Goal: Communication & Community: Answer question/provide support

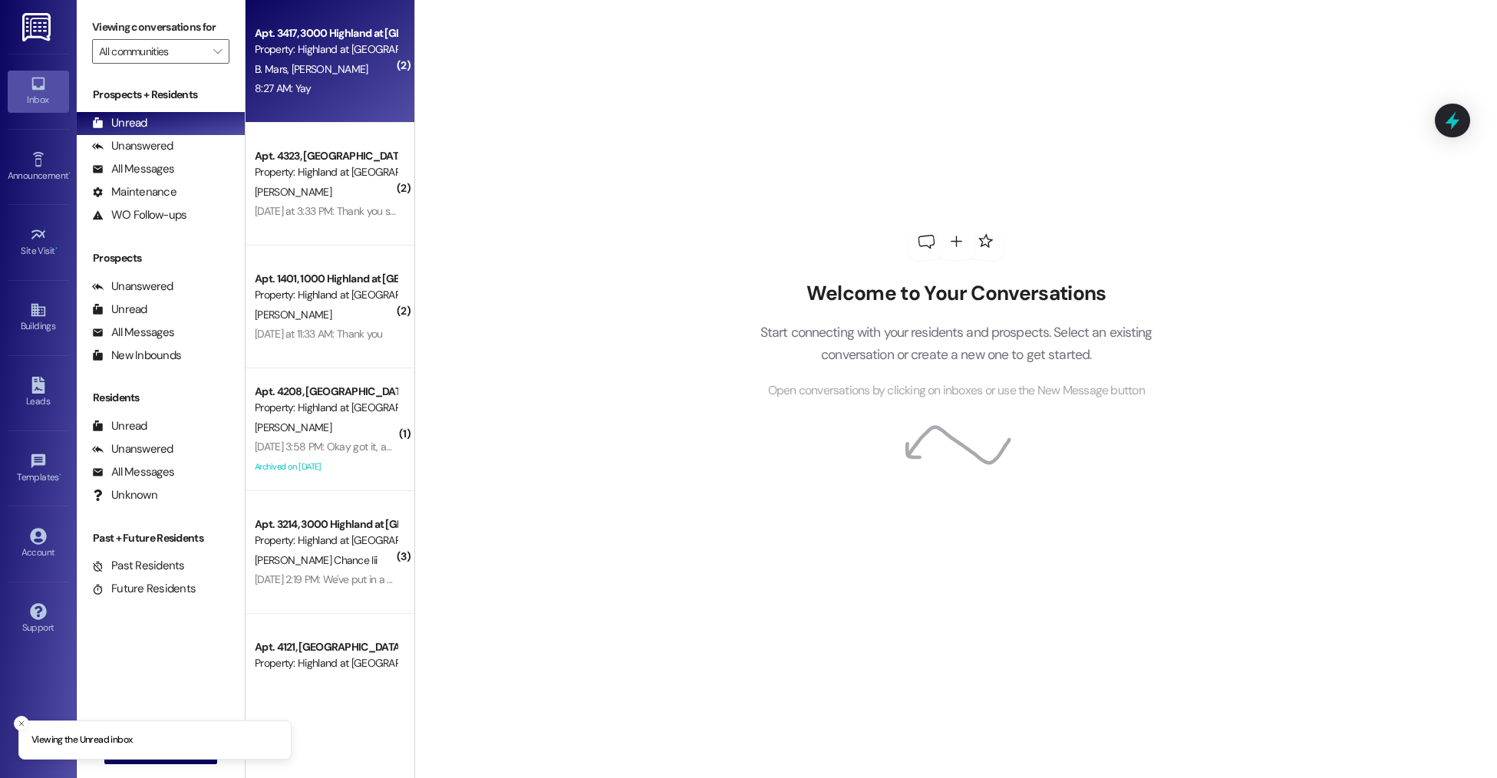
click at [323, 19] on div "Apt. 3417, 3000 Highland at [GEOGRAPHIC_DATA] Property: [GEOGRAPHIC_DATA] at [G…" at bounding box center [330, 61] width 169 height 123
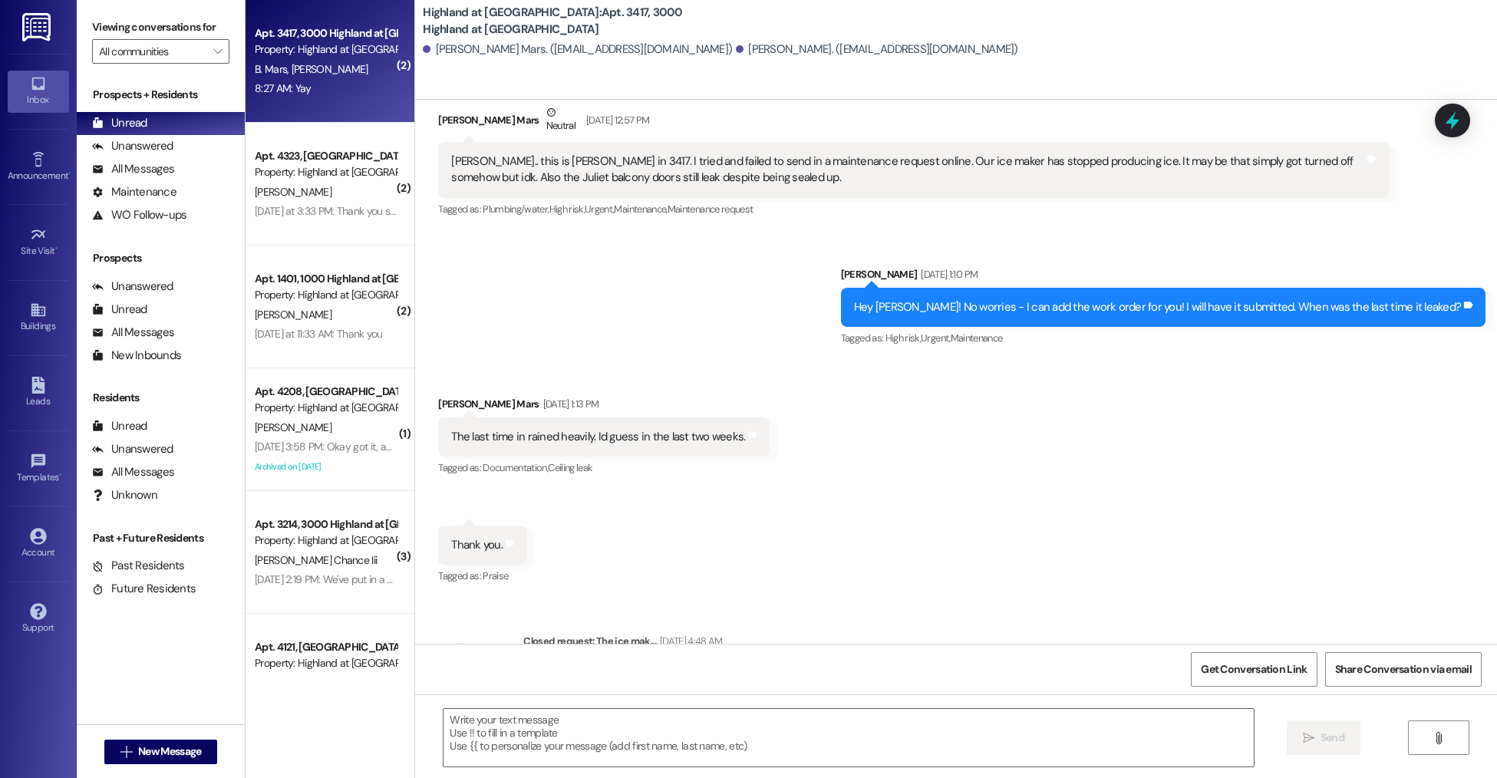
scroll to position [20437, 0]
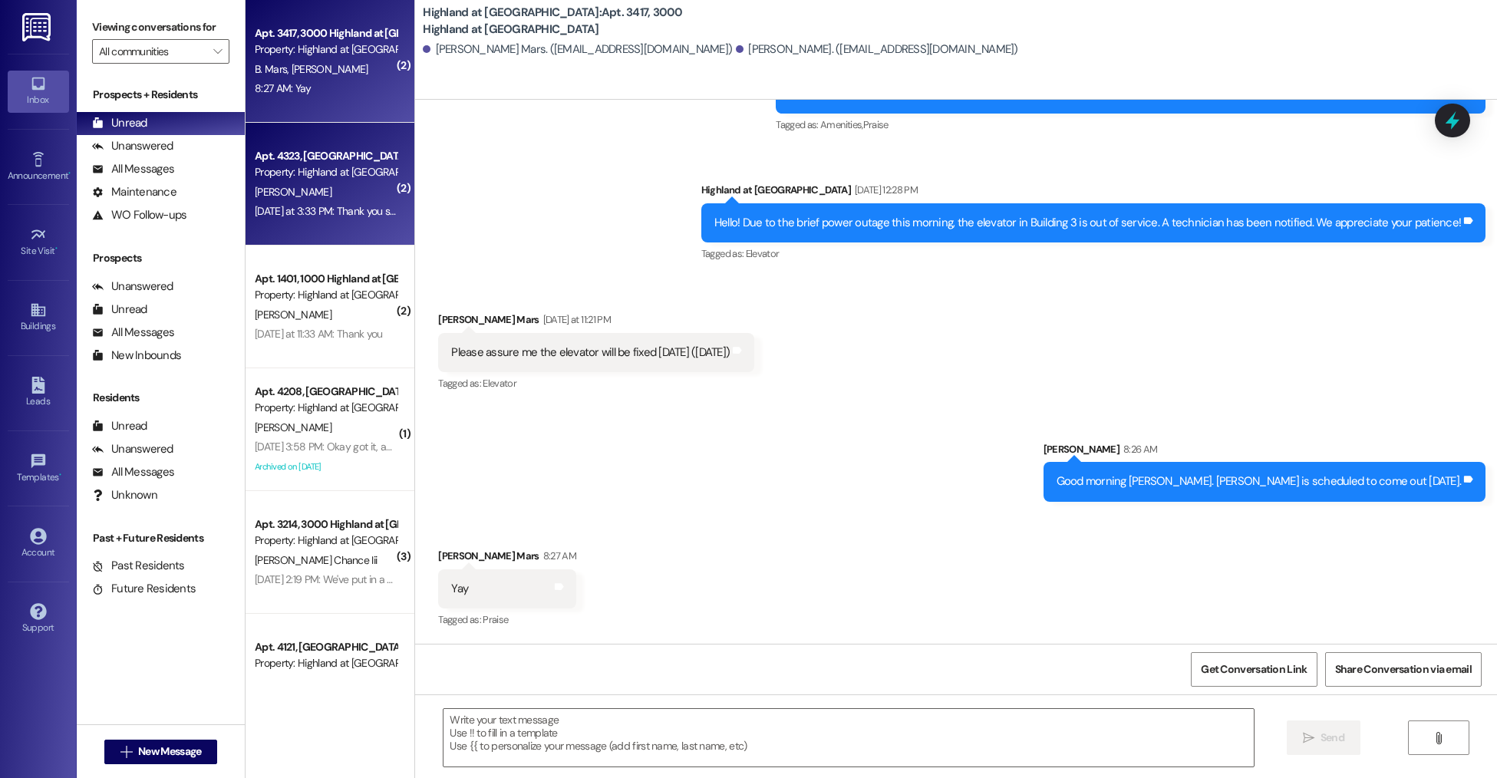
click at [298, 197] on div "[PERSON_NAME]" at bounding box center [325, 192] width 145 height 19
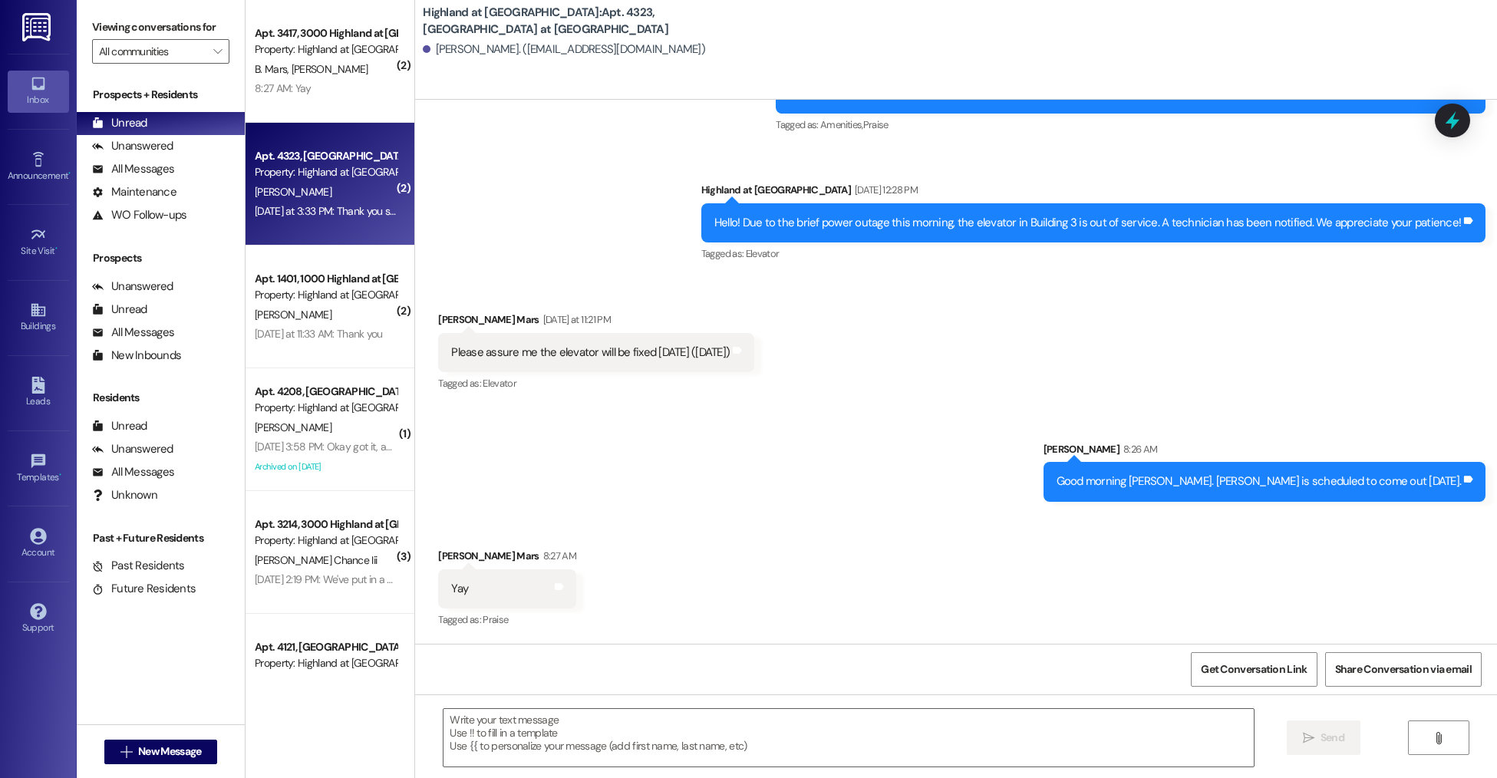
scroll to position [1685, 0]
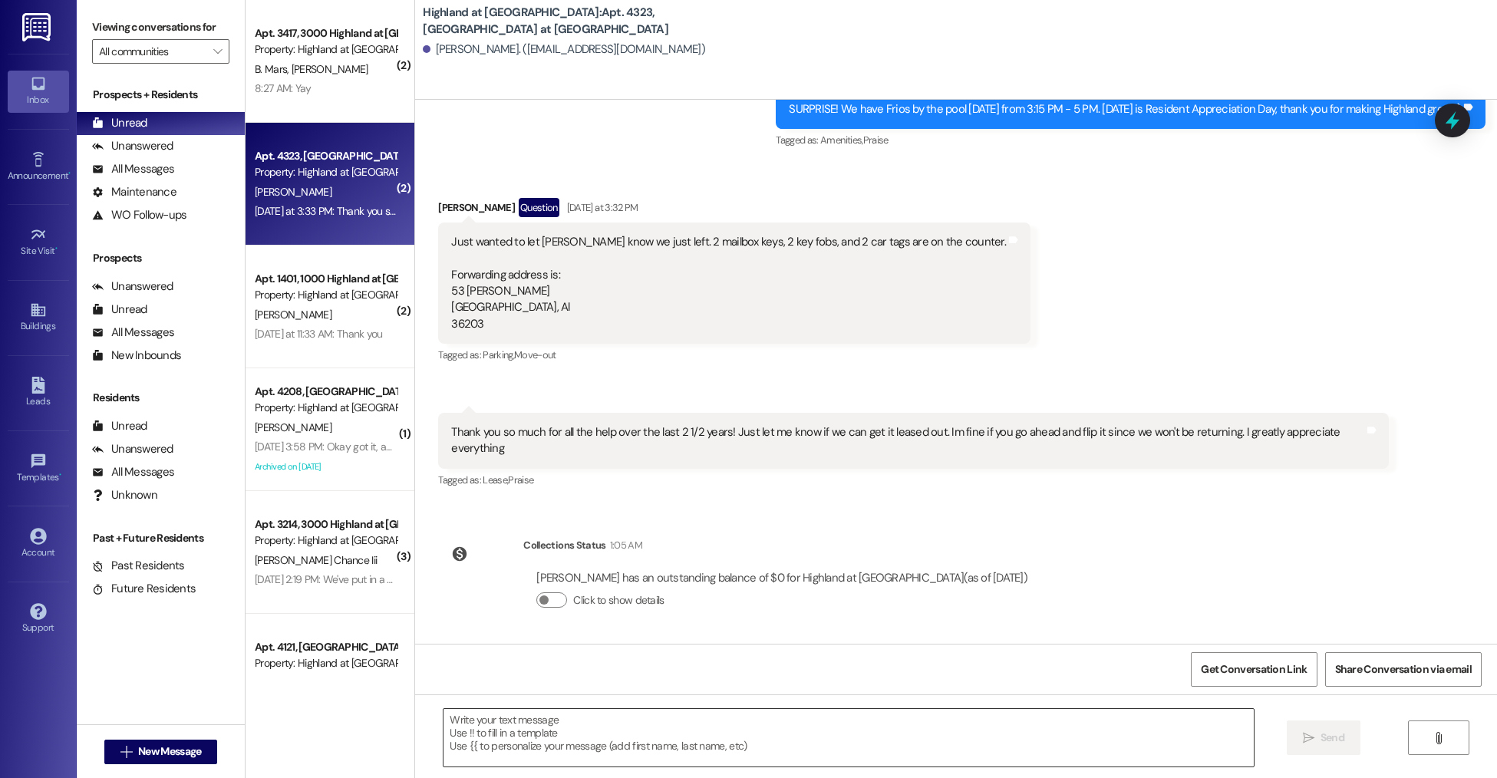
click at [605, 740] on textarea at bounding box center [849, 738] width 810 height 58
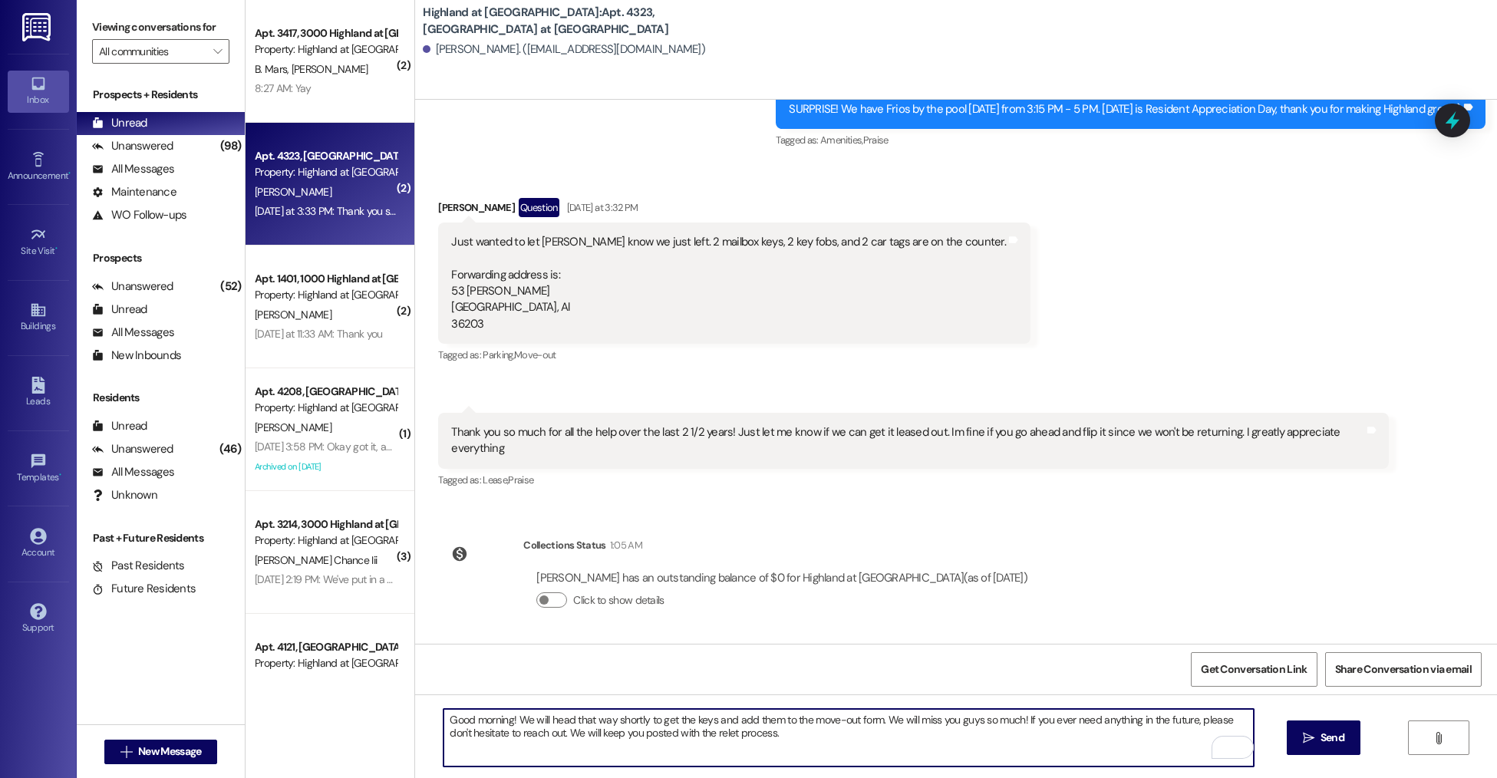
click at [778, 750] on textarea "Good morning! We will head that way shortly to get the keys and add them to the…" at bounding box center [849, 738] width 810 height 58
type textarea "Good morning! We will head that way shortly to get the keys and add them to the…"
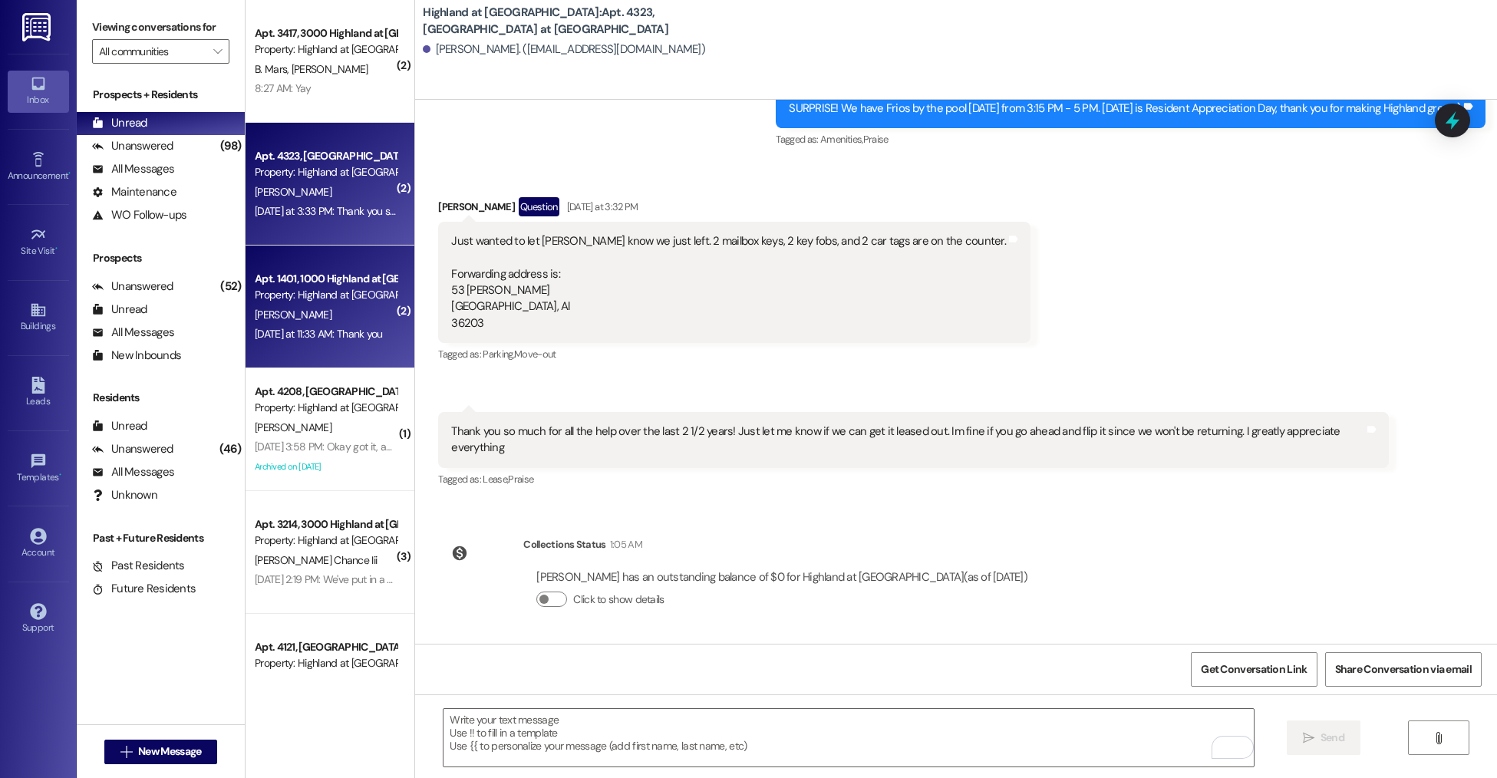
click at [298, 342] on div "[DATE] at 11:33 AM: Thank you [DATE] at 11:33 AM: Thank you" at bounding box center [325, 334] width 145 height 19
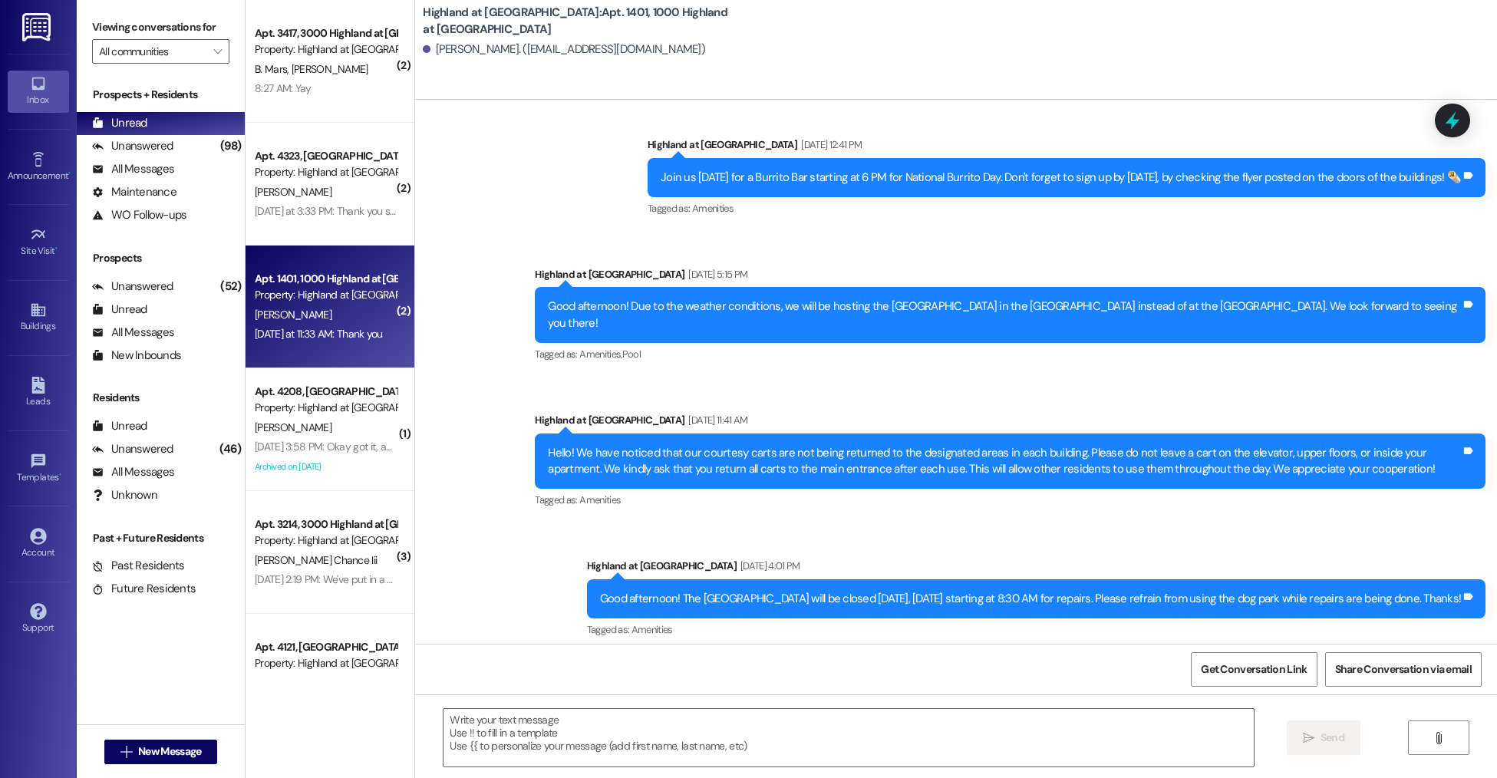
scroll to position [8927, 0]
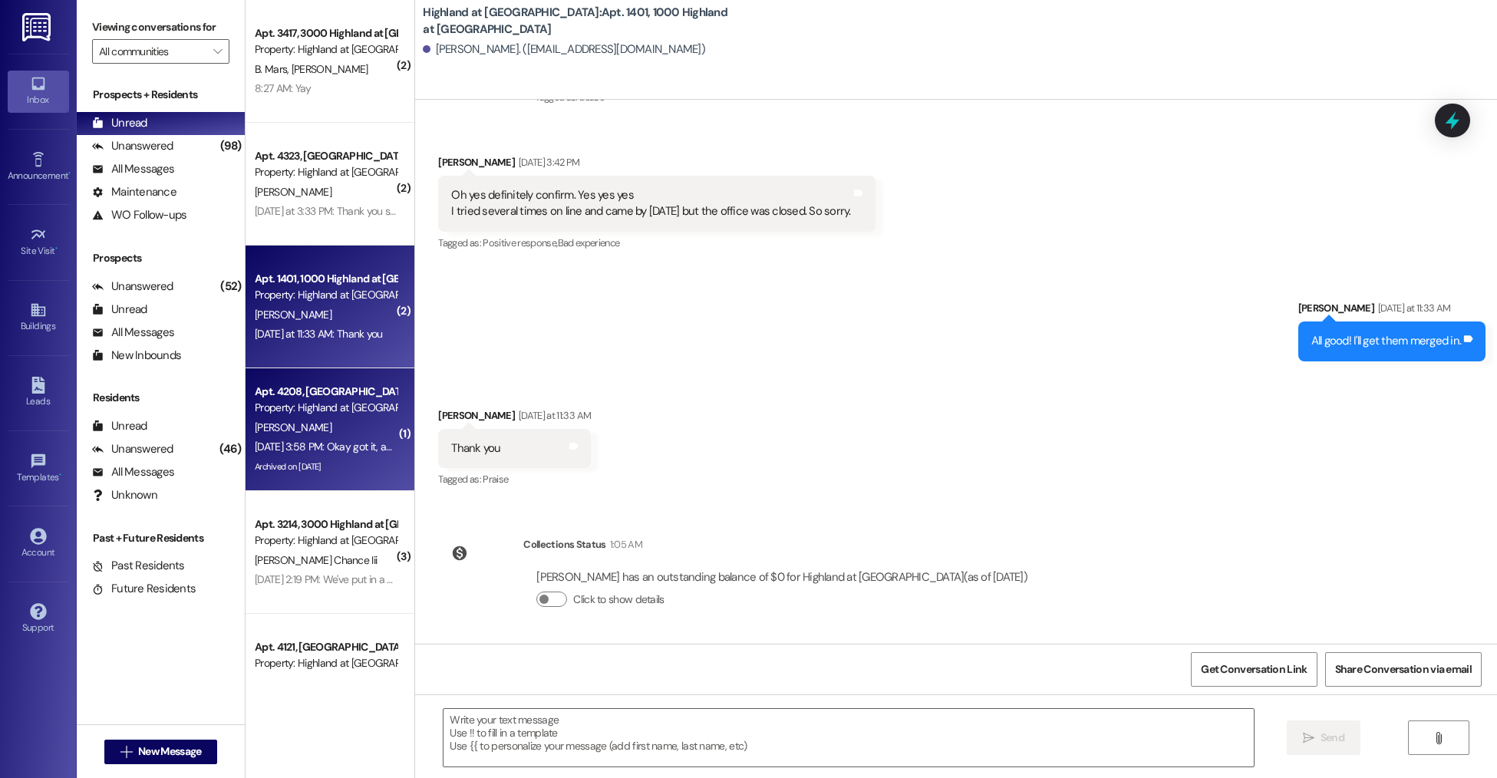
click at [333, 460] on div "Archived on [DATE]" at bounding box center [325, 466] width 145 height 19
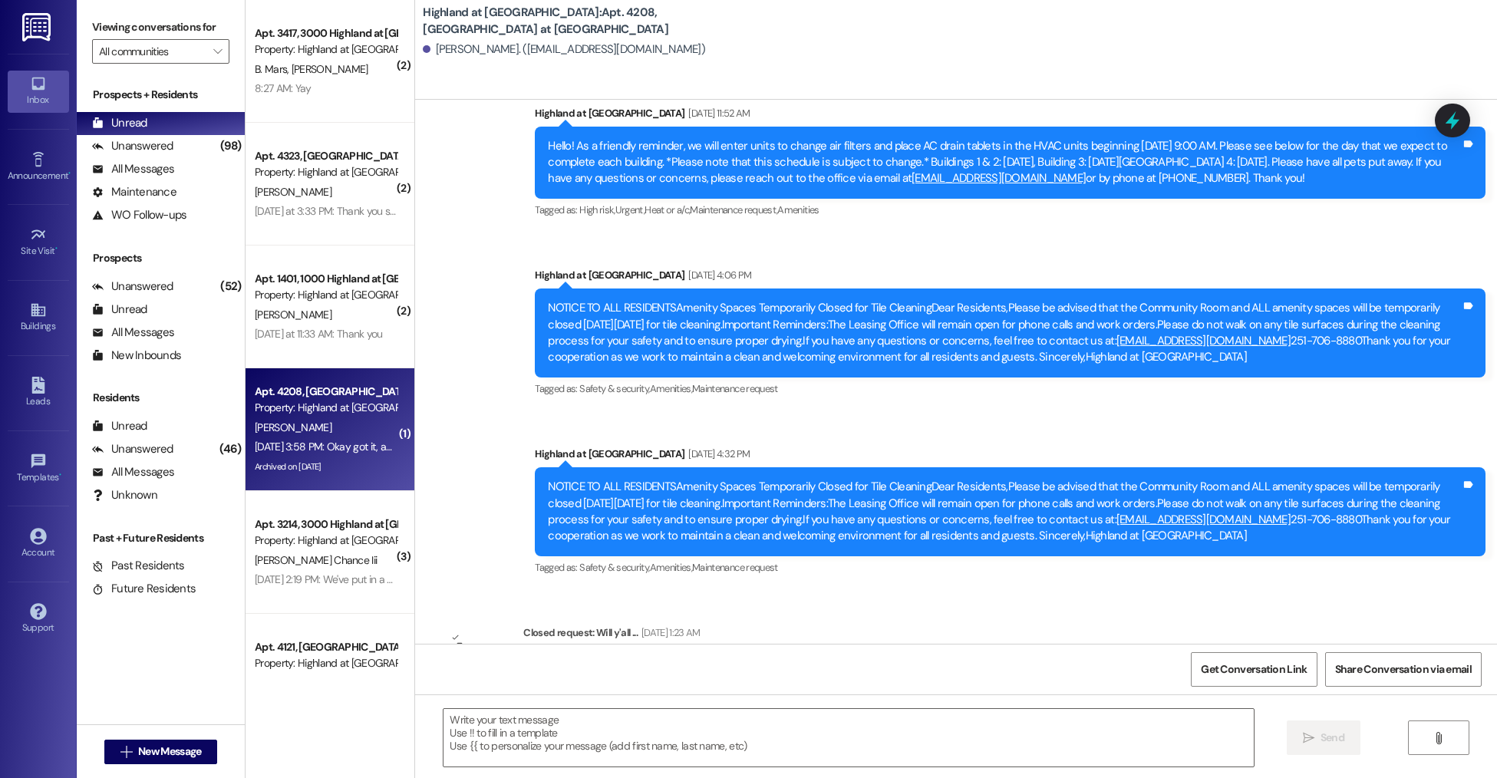
scroll to position [26501, 0]
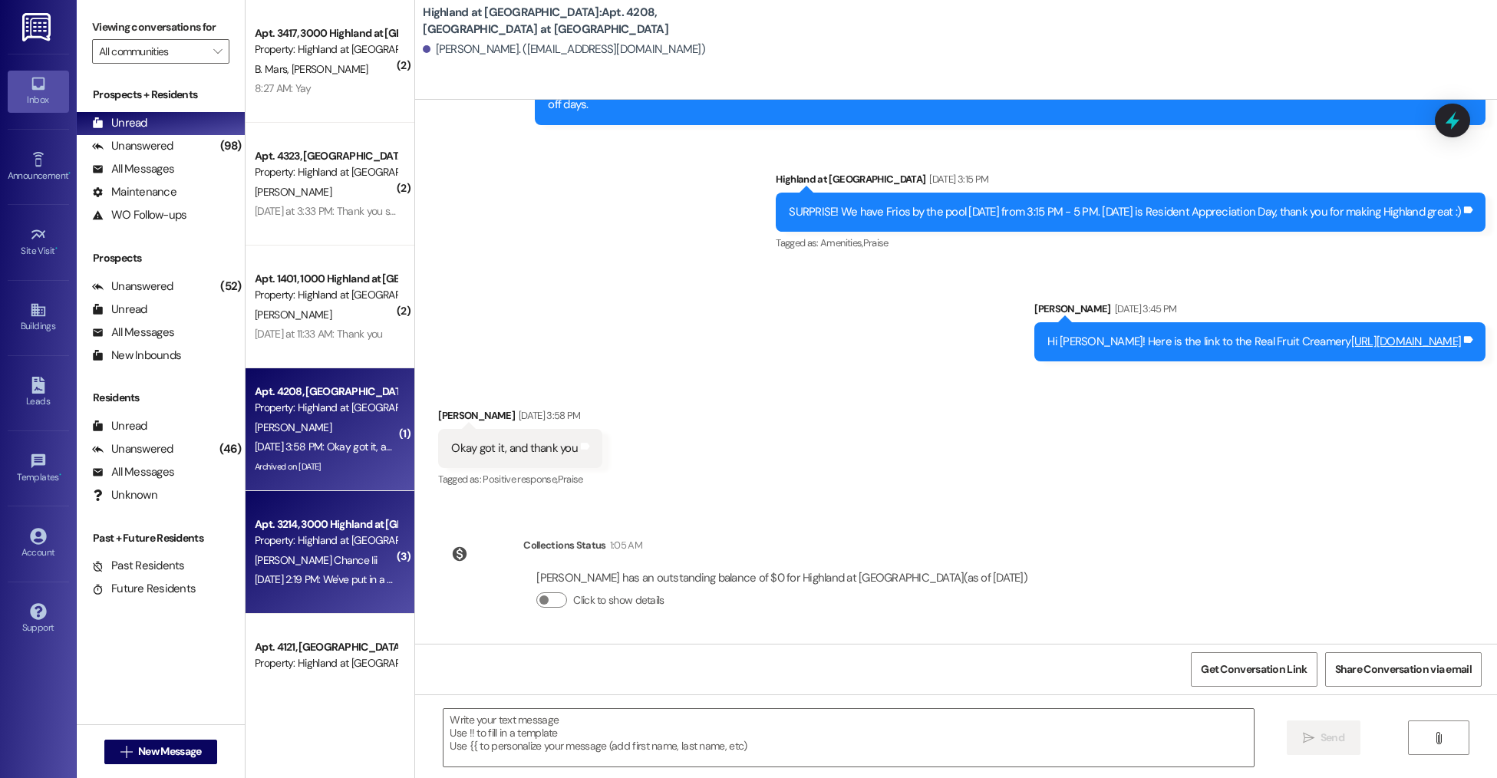
click at [355, 546] on div "Property: Highland at [GEOGRAPHIC_DATA]" at bounding box center [326, 541] width 142 height 16
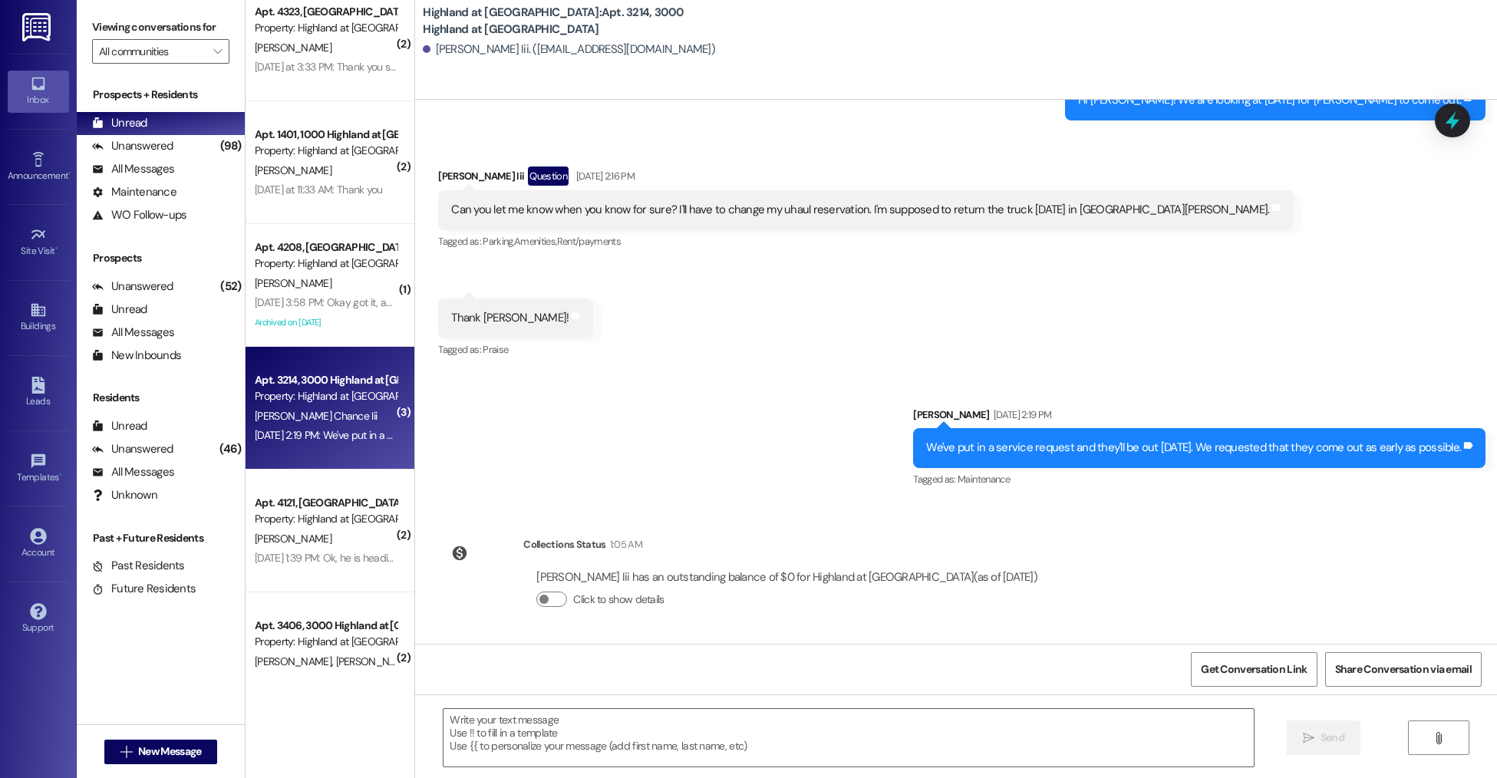
scroll to position [143, 0]
click at [331, 528] on div "Property: Highland at [GEOGRAPHIC_DATA]" at bounding box center [326, 520] width 142 height 16
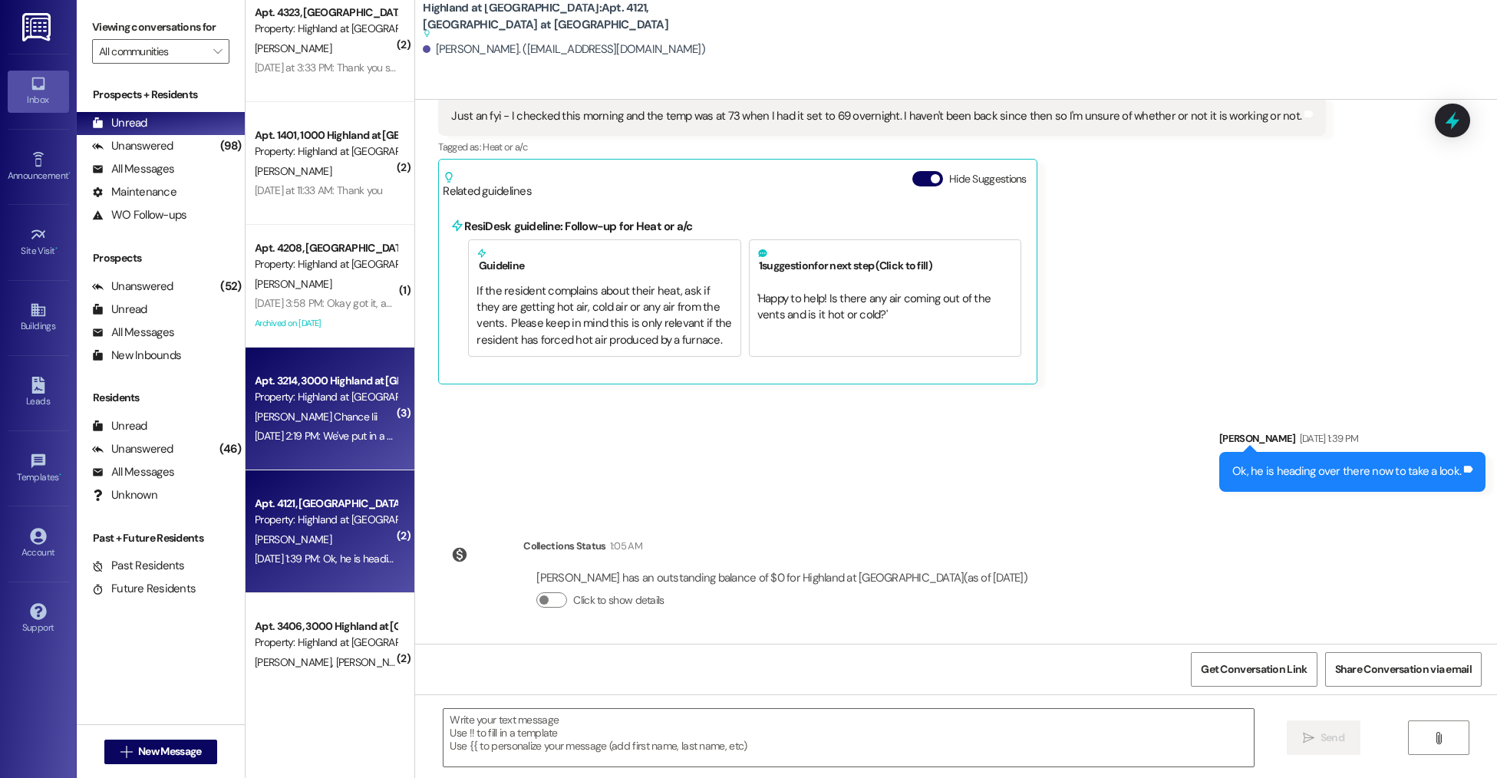
scroll to position [313, 0]
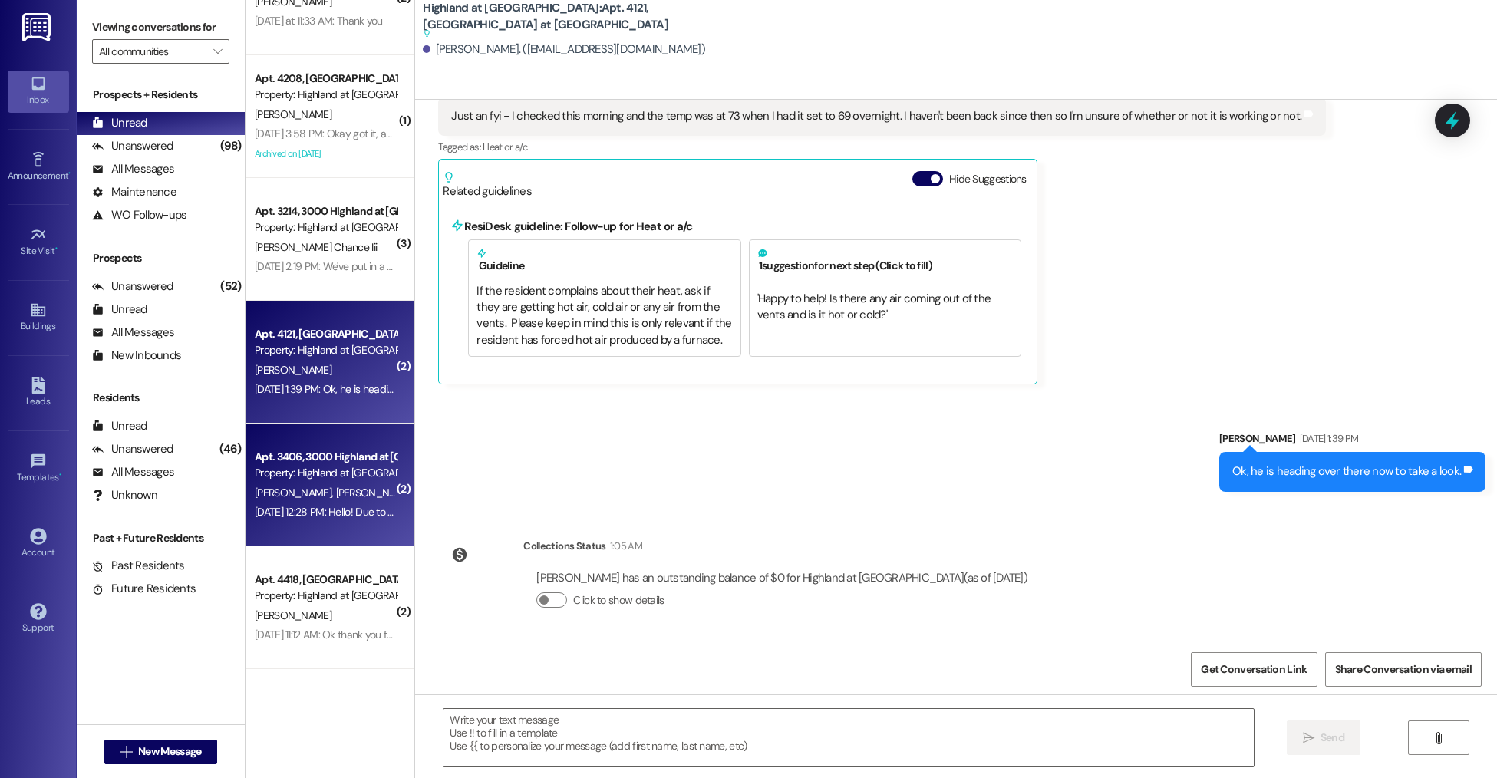
click at [311, 483] on div "[PERSON_NAME] [PERSON_NAME]" at bounding box center [325, 492] width 145 height 19
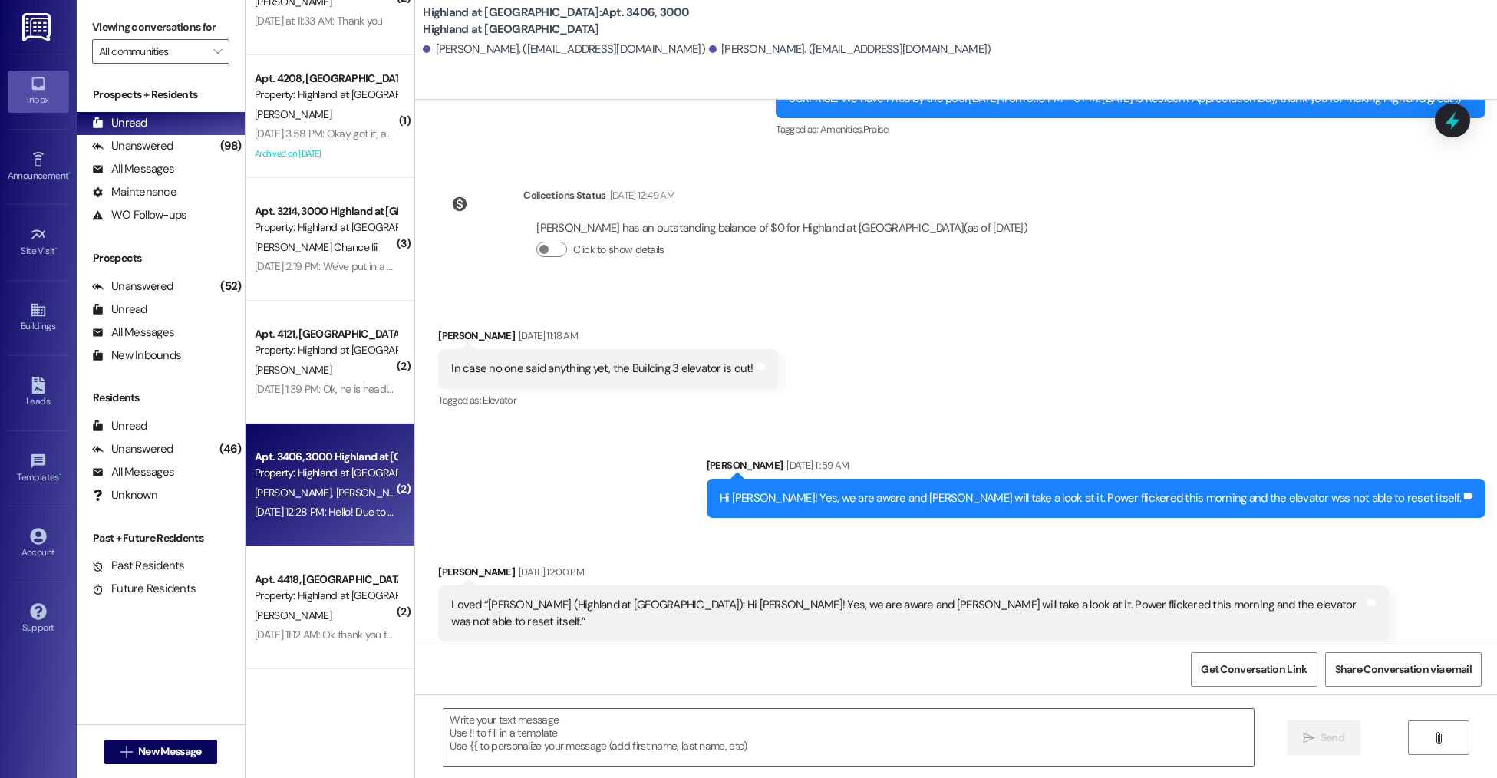
scroll to position [10493, 0]
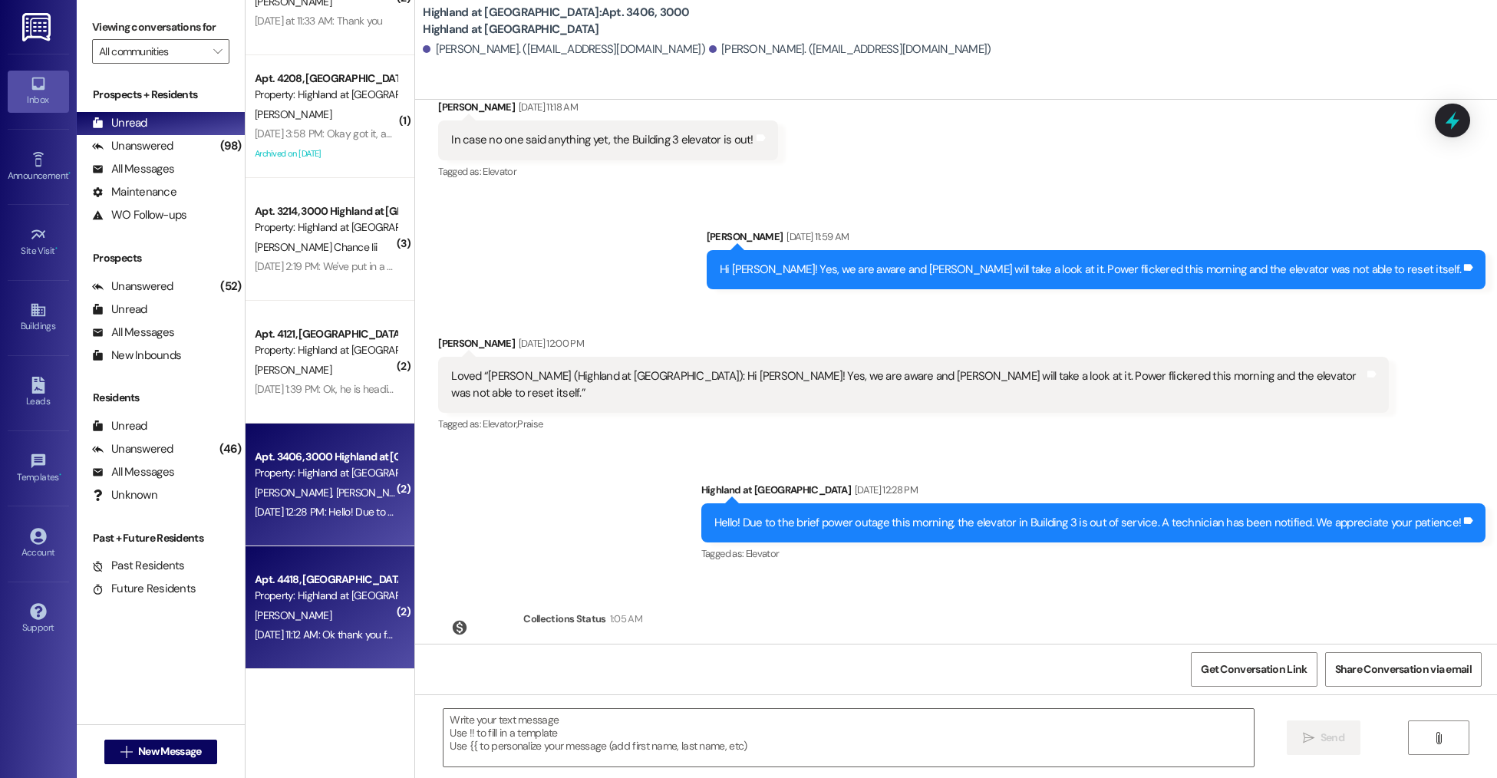
click at [333, 588] on div "Property: Highland at [GEOGRAPHIC_DATA]" at bounding box center [326, 596] width 142 height 16
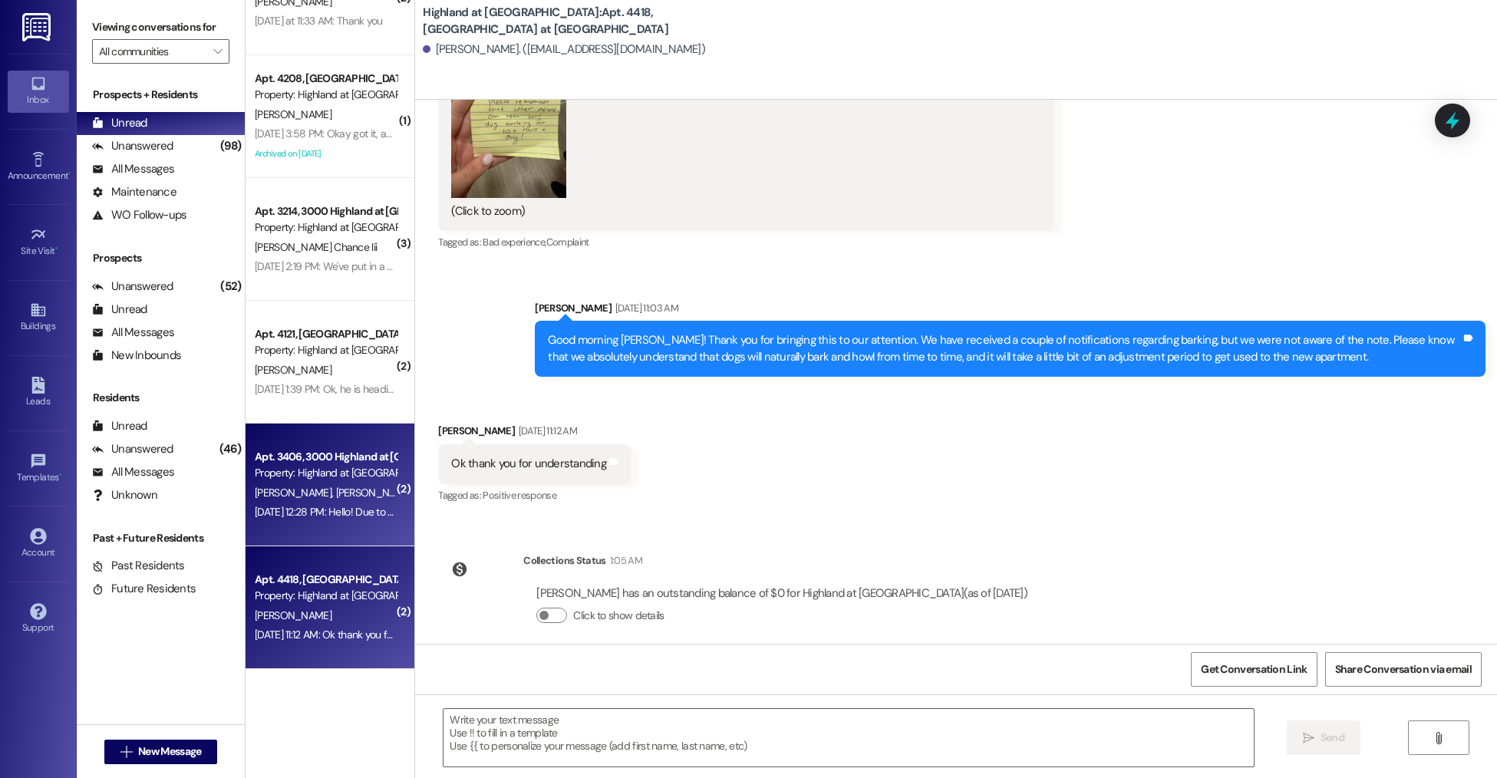
scroll to position [7672, 0]
click at [362, 511] on div "[DATE] 12:28 PM: Hello! Due to the brief power outage this morning, the elevato…" at bounding box center [631, 512] width 752 height 14
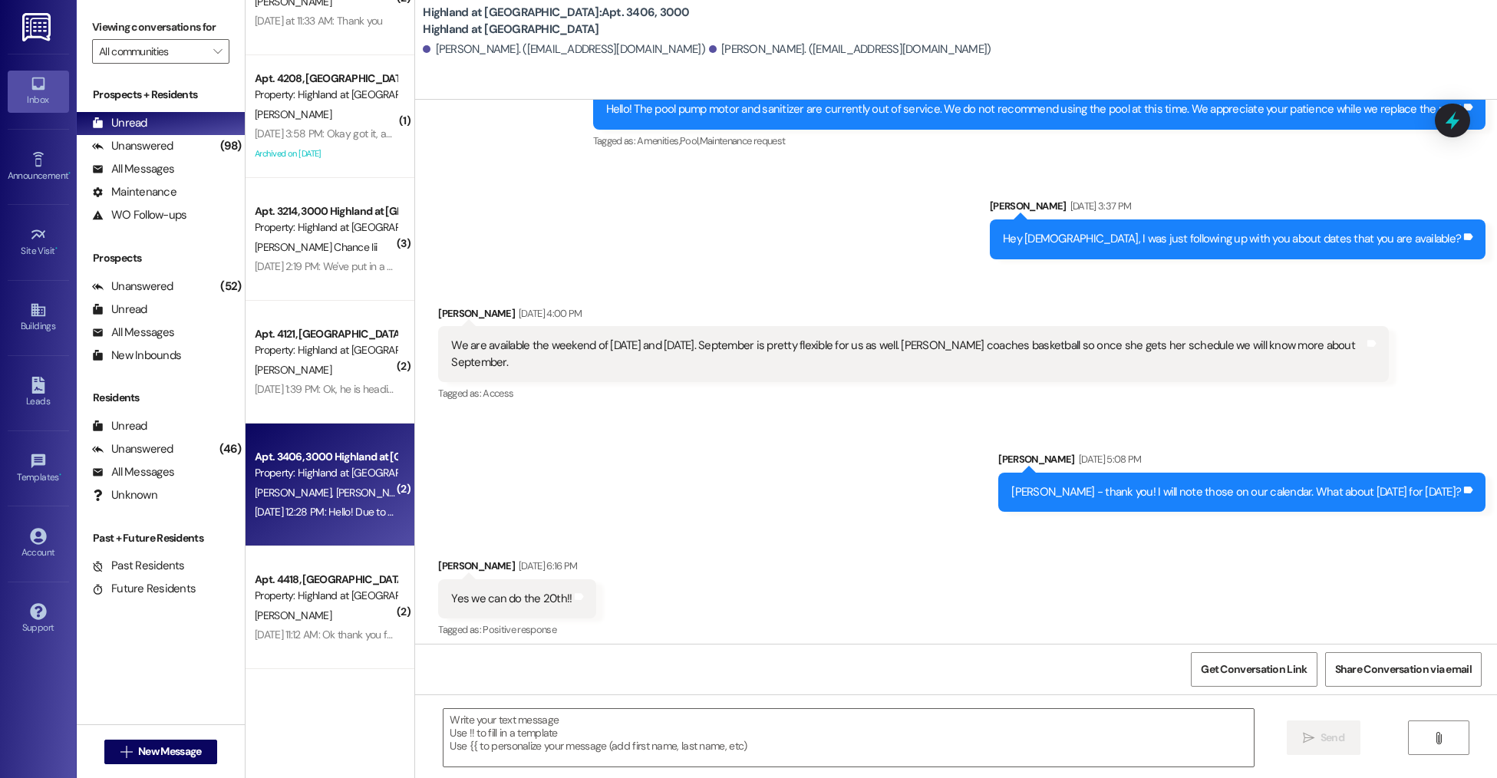
scroll to position [7530, 0]
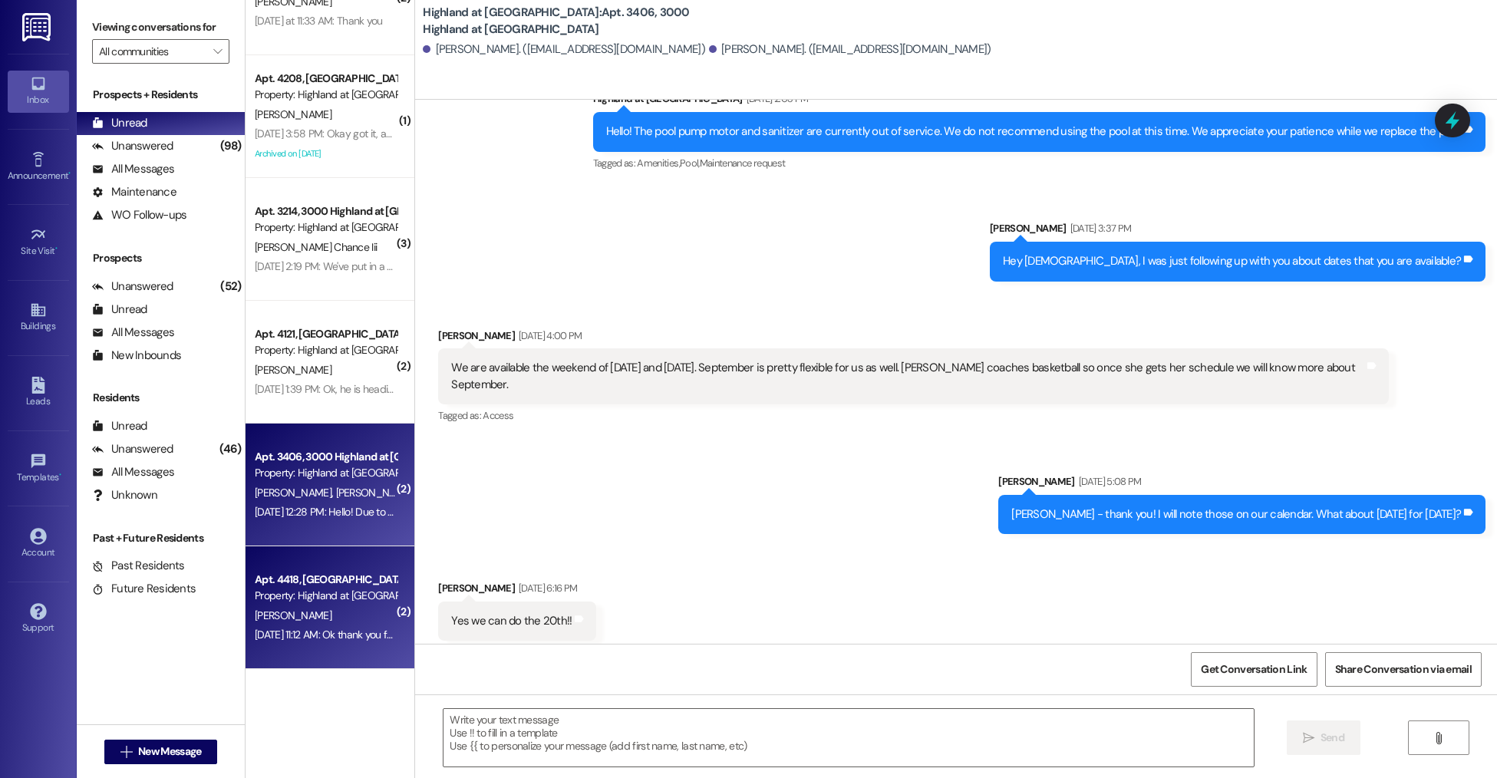
click at [375, 574] on div "Apt. 4418, [GEOGRAPHIC_DATA] at [GEOGRAPHIC_DATA]" at bounding box center [326, 580] width 142 height 16
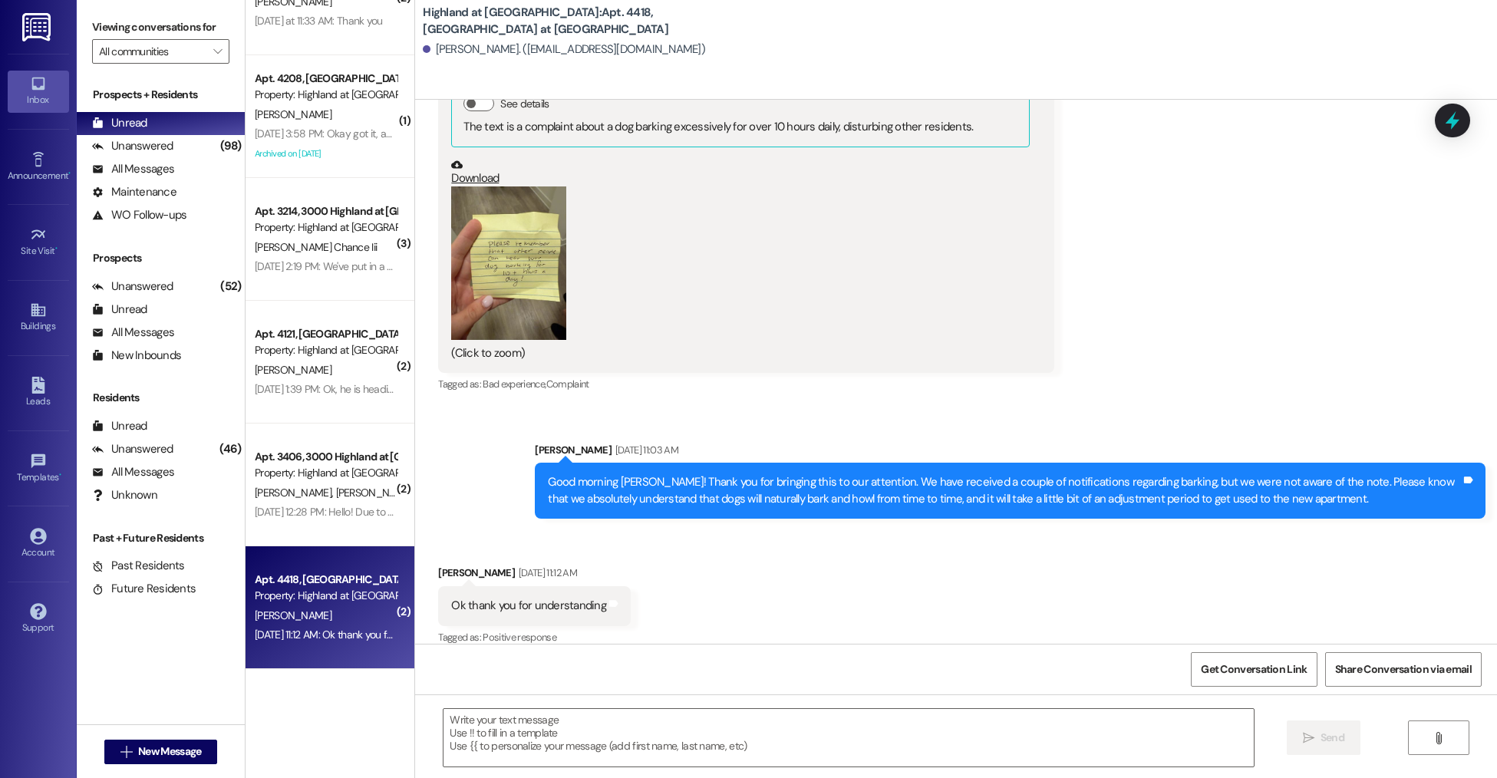
click at [537, 227] on button "Zoom image" at bounding box center [508, 262] width 115 height 153
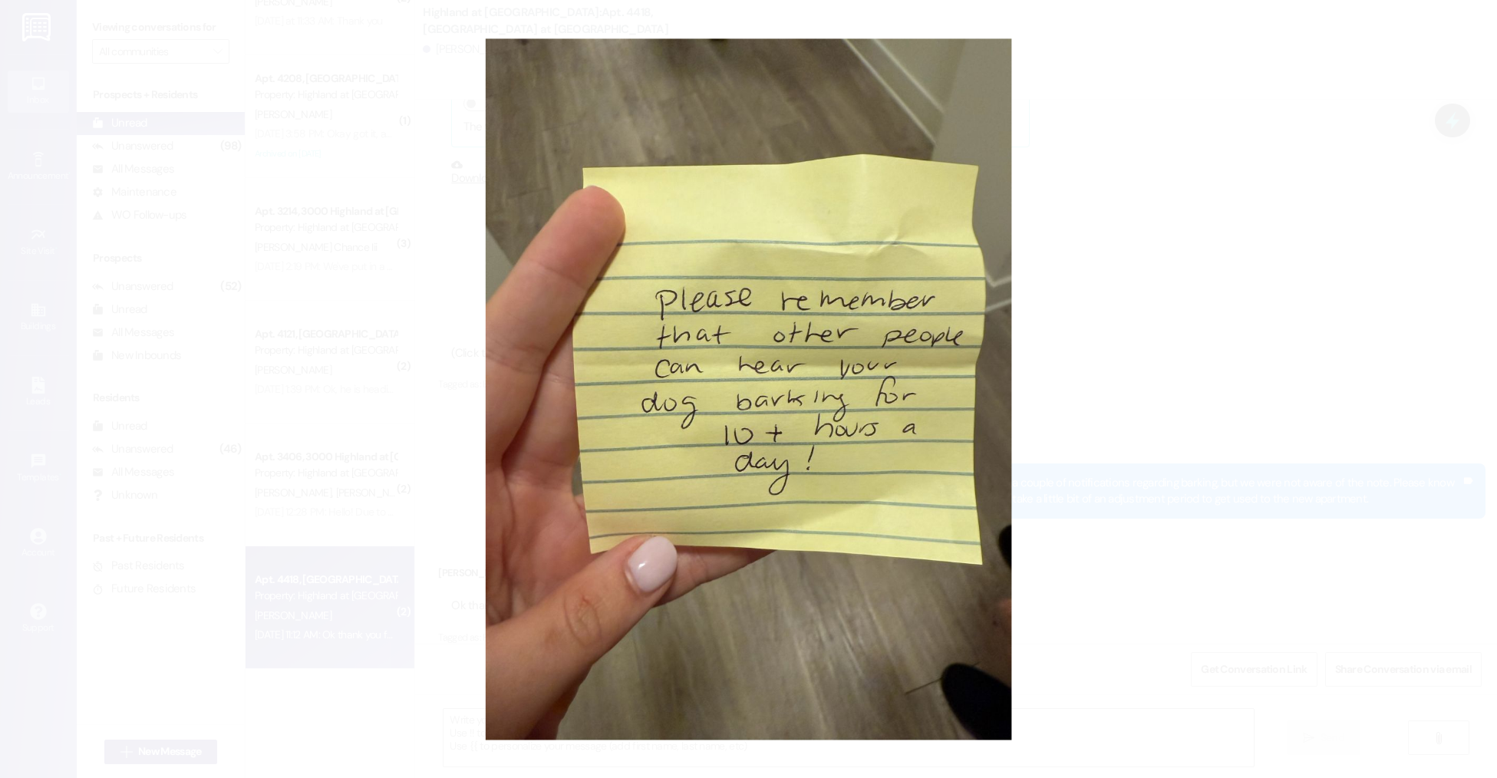
click at [1077, 454] on button "Unzoom image" at bounding box center [748, 389] width 1497 height 778
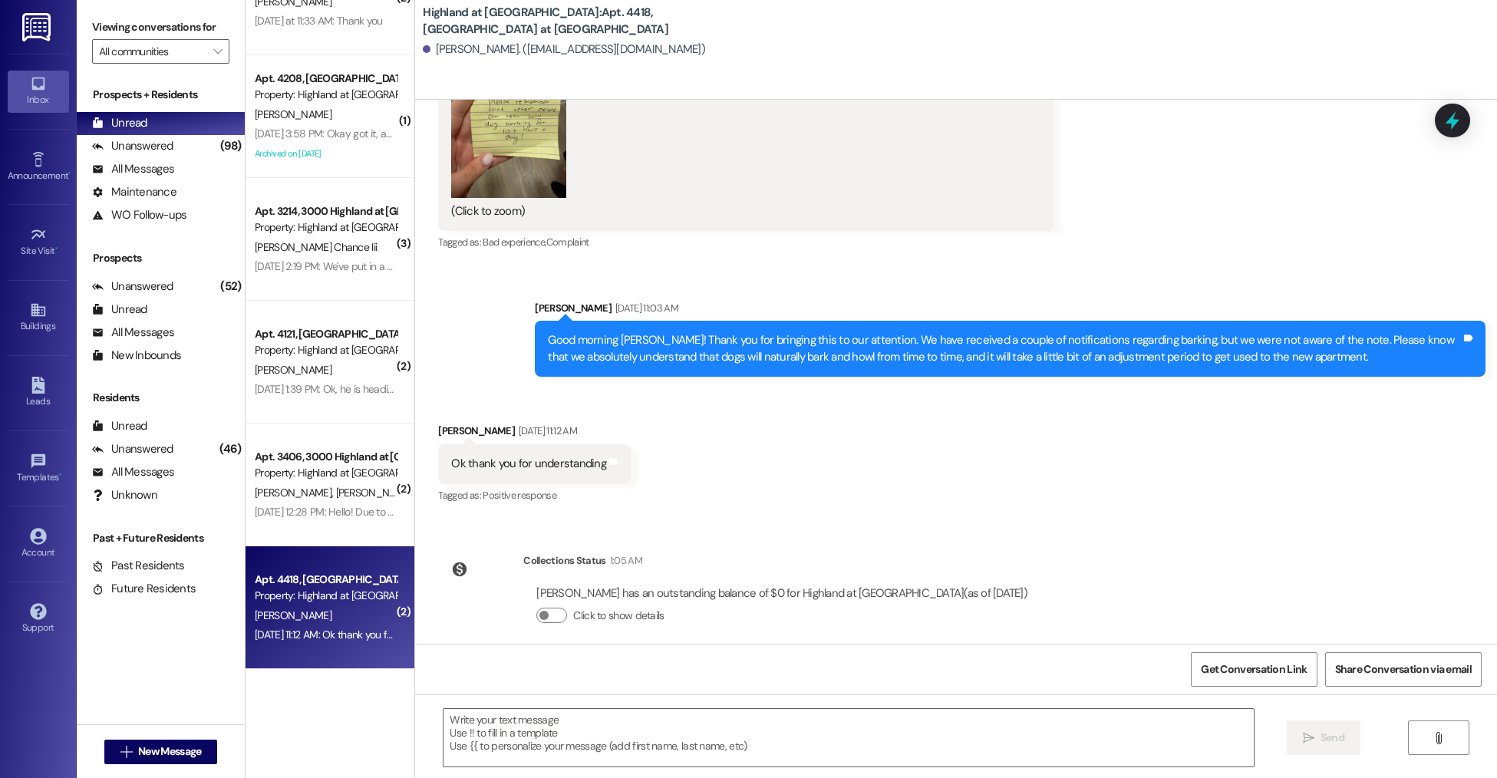
scroll to position [0, 0]
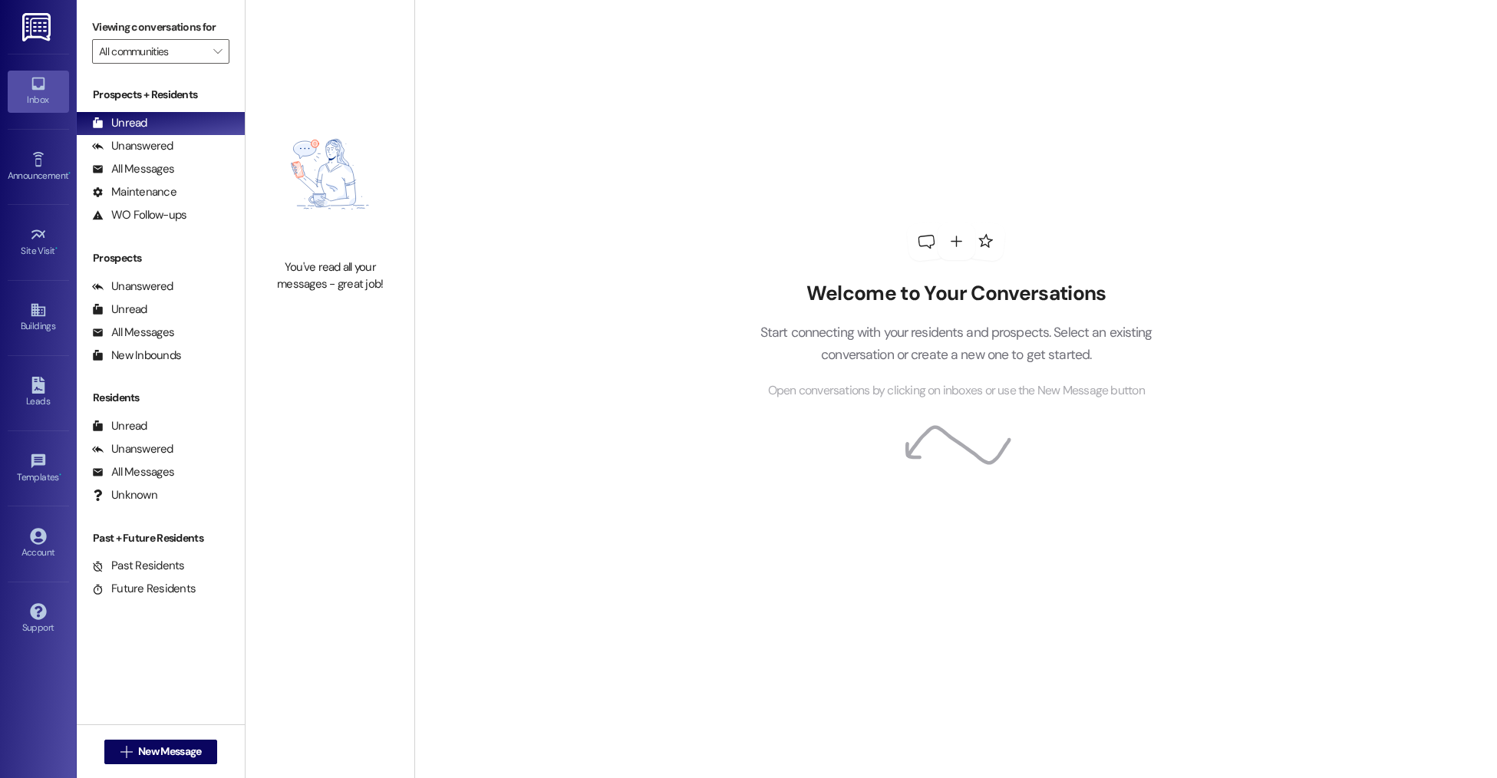
drag, startPoint x: 115, startPoint y: 167, endPoint x: 257, endPoint y: 21, distance: 204.0
click at [115, 167] on div "All Messages" at bounding box center [133, 169] width 82 height 16
